Goal: Information Seeking & Learning: Learn about a topic

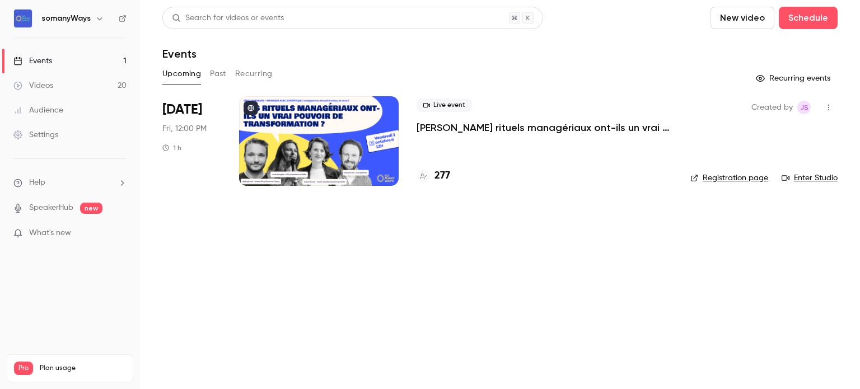
click at [220, 77] on button "Past" at bounding box center [218, 74] width 16 height 18
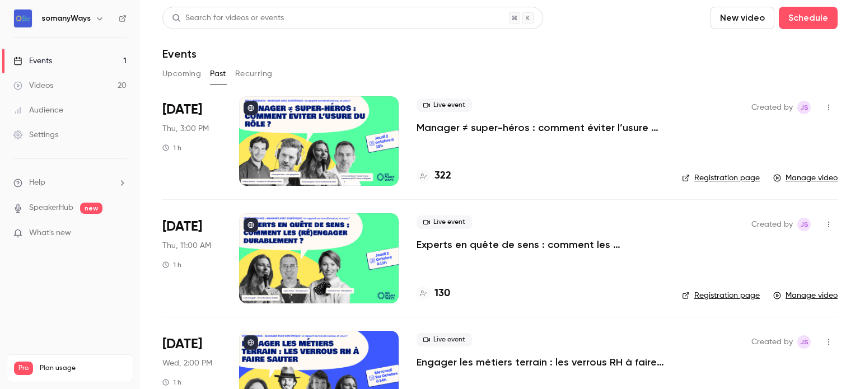
click at [465, 127] on p "Manager ≠ super-héros : comment éviter l’usure du rôle ?" at bounding box center [541, 127] width 248 height 13
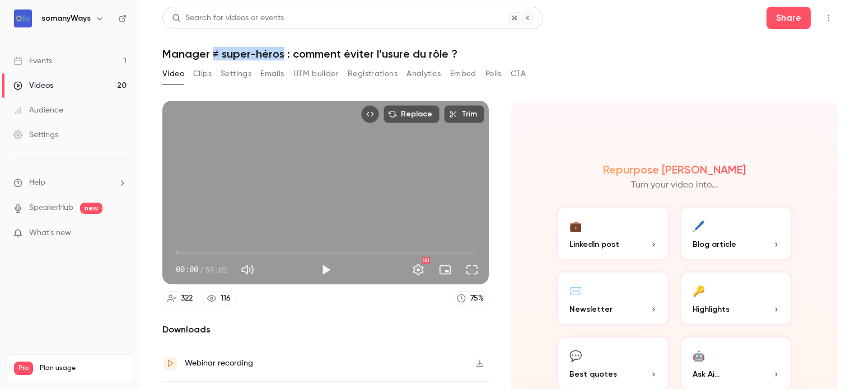
drag, startPoint x: 211, startPoint y: 55, endPoint x: 282, endPoint y: 54, distance: 71.7
click at [282, 54] on h1 "Manager ≠ super-héros : comment éviter l’usure du rôle ?" at bounding box center [500, 53] width 676 height 13
copy h1 "≠ super-héros"
click at [363, 72] on button "Registrations" at bounding box center [373, 74] width 50 height 18
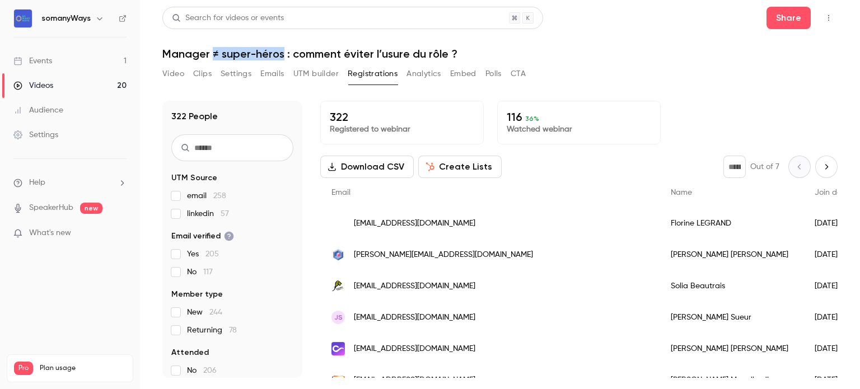
click at [175, 72] on button "Video" at bounding box center [173, 74] width 22 height 18
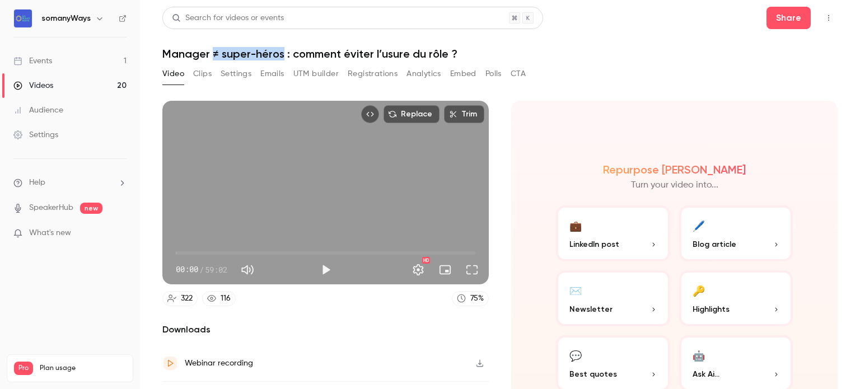
click at [128, 64] on link "Events 1" at bounding box center [70, 61] width 140 height 25
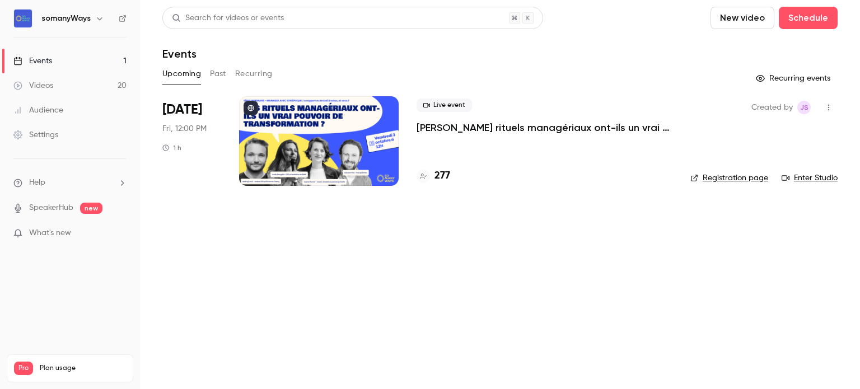
click at [222, 71] on button "Past" at bounding box center [218, 74] width 16 height 18
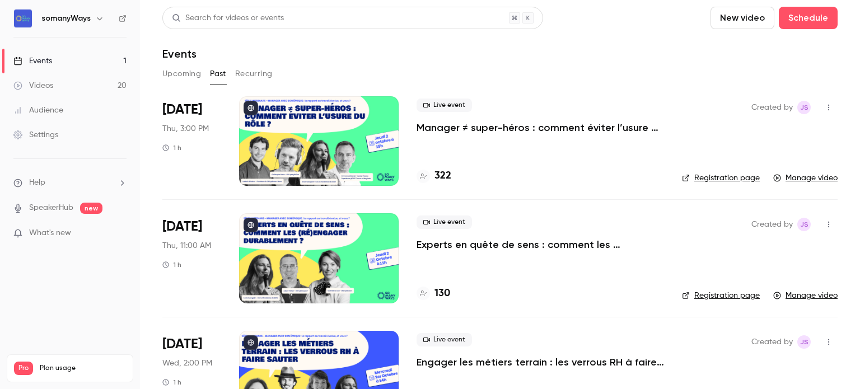
click at [470, 239] on p "Experts en quête de sens : comment les (ré)engager durablement ?" at bounding box center [541, 244] width 248 height 13
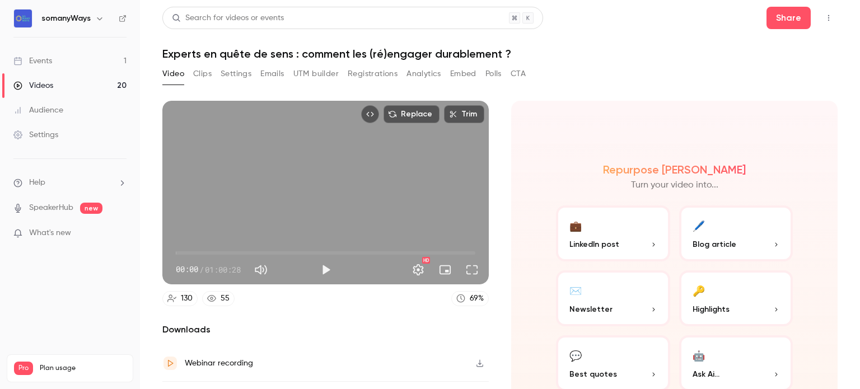
click at [356, 73] on button "Registrations" at bounding box center [373, 74] width 50 height 18
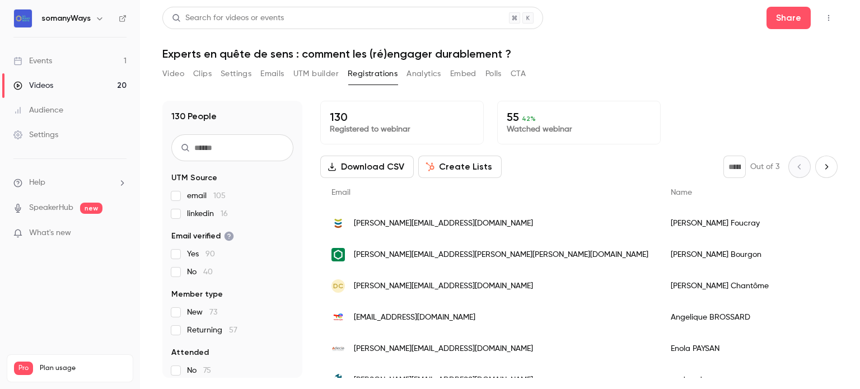
click at [116, 61] on link "Events 1" at bounding box center [70, 61] width 140 height 25
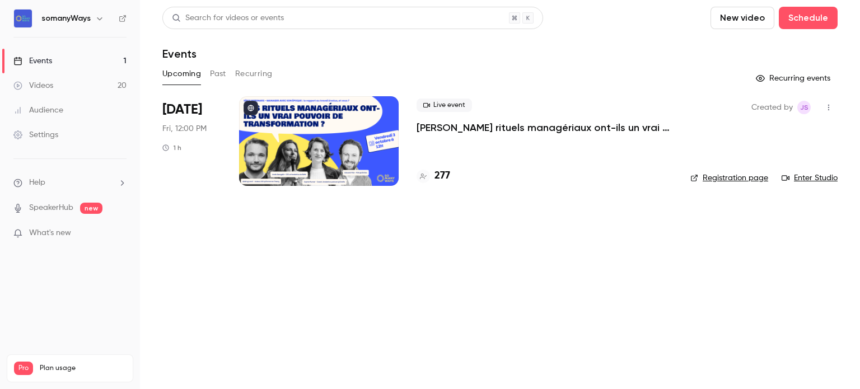
click at [224, 71] on button "Past" at bounding box center [218, 74] width 16 height 18
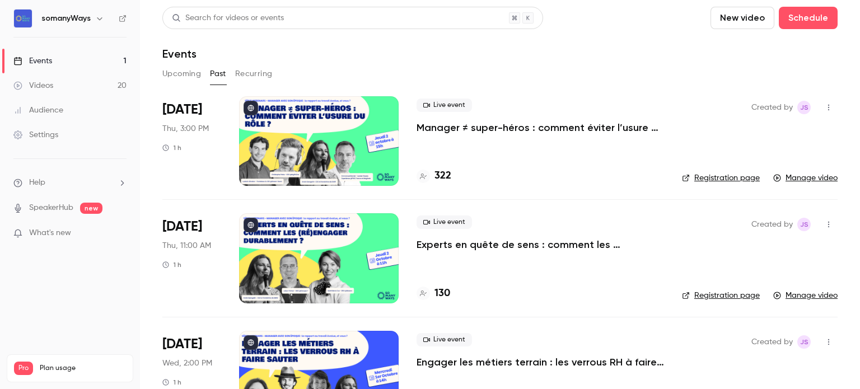
click at [463, 365] on p "Engager les métiers terrain : les verrous RH à faire [PERSON_NAME]" at bounding box center [541, 362] width 248 height 13
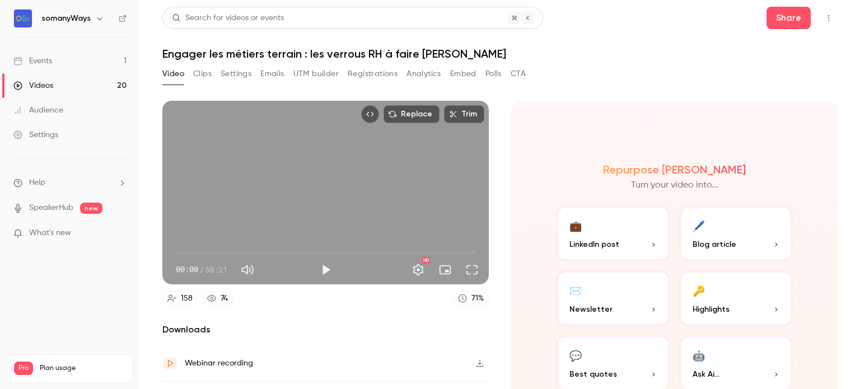
click at [362, 67] on button "Registrations" at bounding box center [373, 74] width 50 height 18
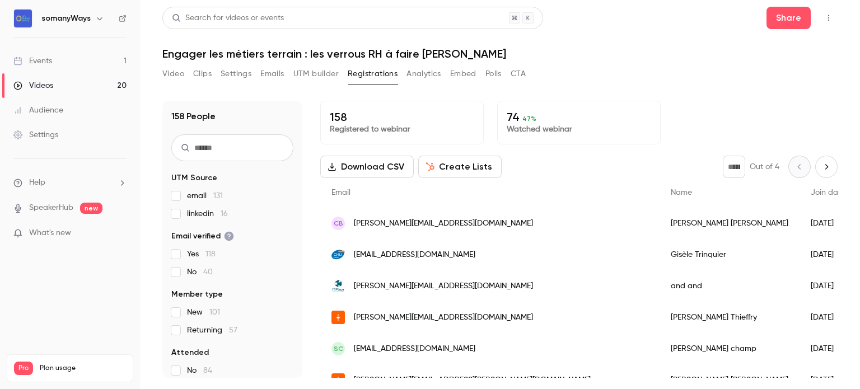
click at [109, 59] on link "Events 1" at bounding box center [70, 61] width 140 height 25
